Goal: Communication & Community: Answer question/provide support

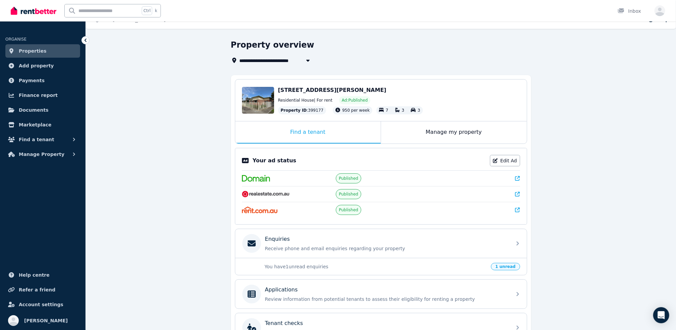
scroll to position [34, 0]
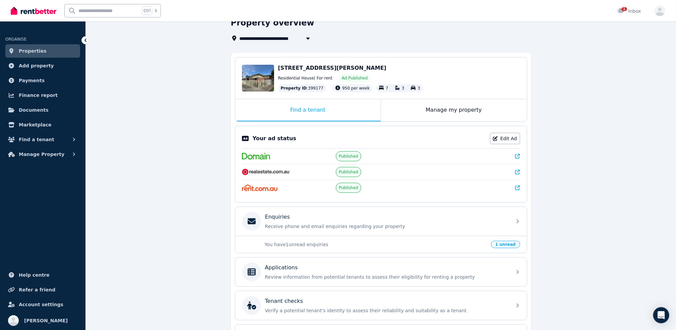
click at [391, 242] on p "You have 1 unread enquiries" at bounding box center [376, 244] width 223 height 7
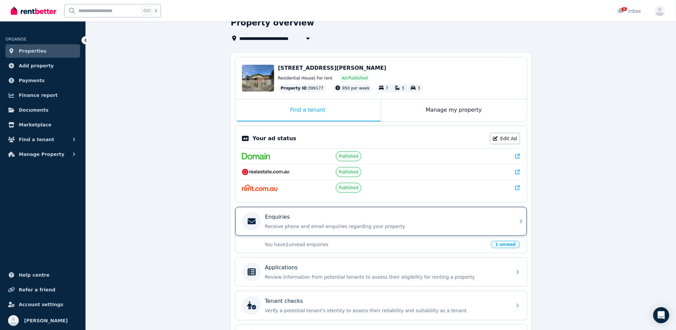
click at [510, 217] on div "Enquiries Receive phone and email enquiries regarding your property" at bounding box center [381, 221] width 292 height 29
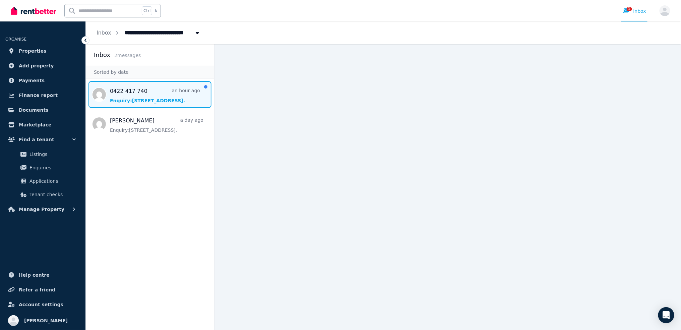
click at [150, 101] on span "Message list" at bounding box center [150, 94] width 128 height 27
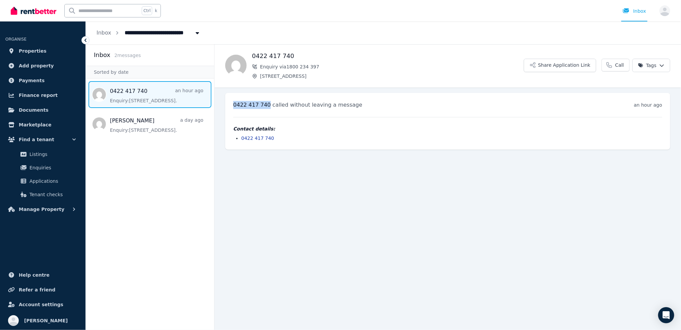
drag, startPoint x: 233, startPoint y: 105, endPoint x: 264, endPoint y: 106, distance: 31.5
click at [264, 106] on div "[PHONE_NUMBER] called without leaving a message an hour ago 3:44 pm on [DATE] C…" at bounding box center [447, 121] width 445 height 57
